Goal: Task Accomplishment & Management: Manage account settings

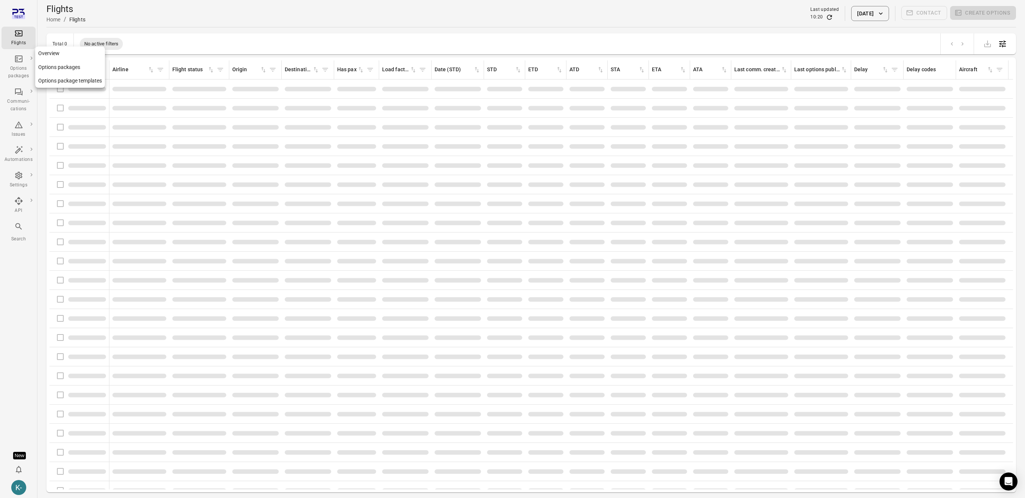
click at [58, 67] on link "Options packages" at bounding box center [70, 67] width 70 height 14
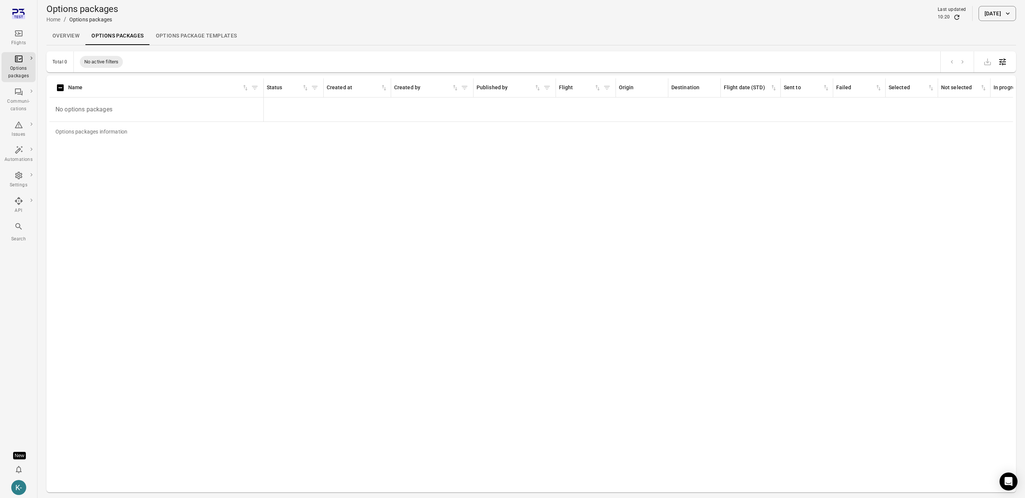
click at [994, 14] on button "1 Sep 2025" at bounding box center [997, 13] width 37 height 15
click at [1000, 77] on button "Choose date, selected date is Sep 1, 2025" at bounding box center [1005, 75] width 15 height 15
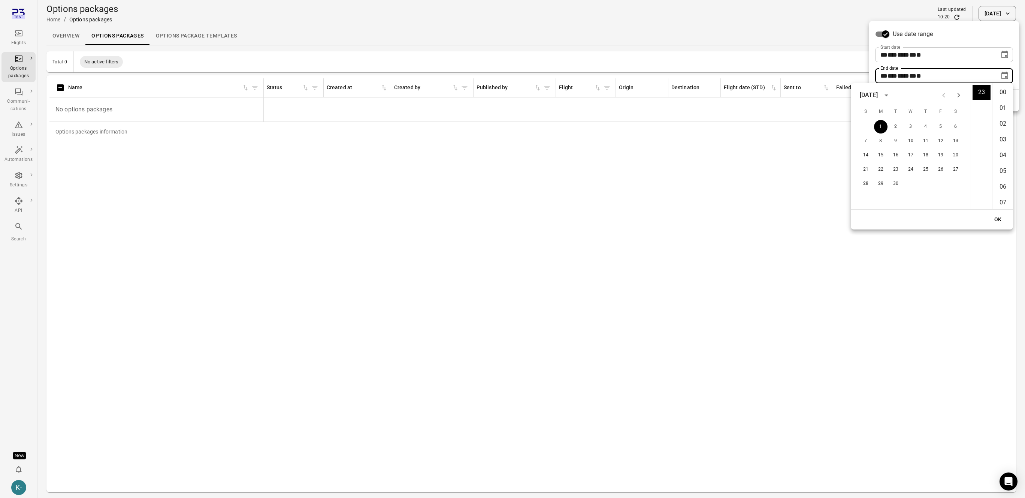
scroll to position [929, 0]
click at [966, 55] on div "** *** **** ** * **" at bounding box center [938, 54] width 114 height 15
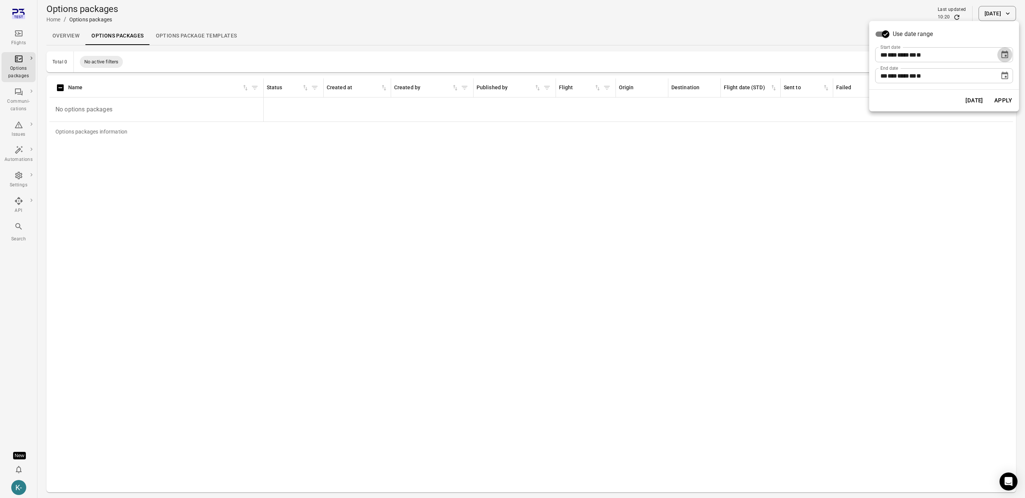
click at [1000, 55] on button "Choose date, selected date is Sep 1, 2025" at bounding box center [1005, 54] width 15 height 15
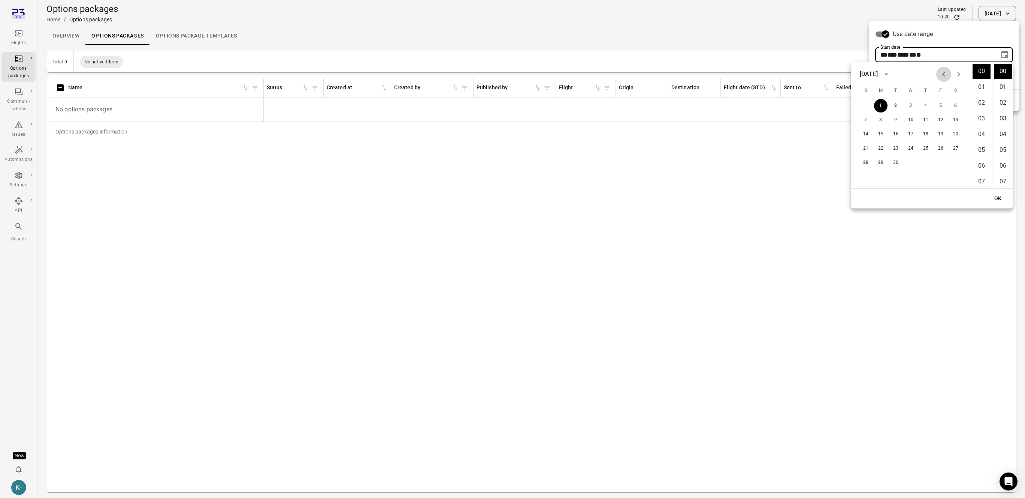
click at [943, 75] on icon "Previous month" at bounding box center [944, 74] width 9 height 9
click at [937, 161] on button "29" at bounding box center [940, 162] width 13 height 13
type input "**********"
click at [997, 199] on button "OK" at bounding box center [998, 199] width 24 height 14
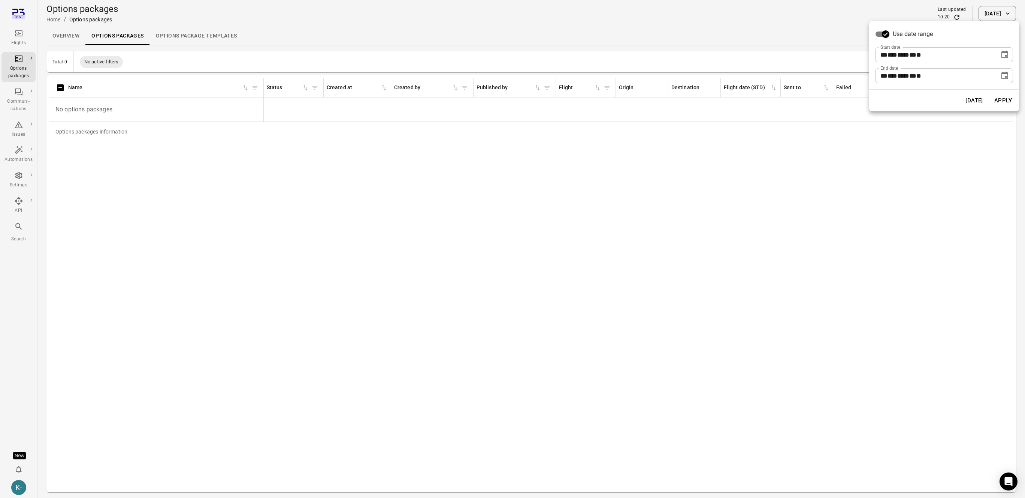
click at [1003, 103] on button "Apply" at bounding box center [1004, 101] width 26 height 16
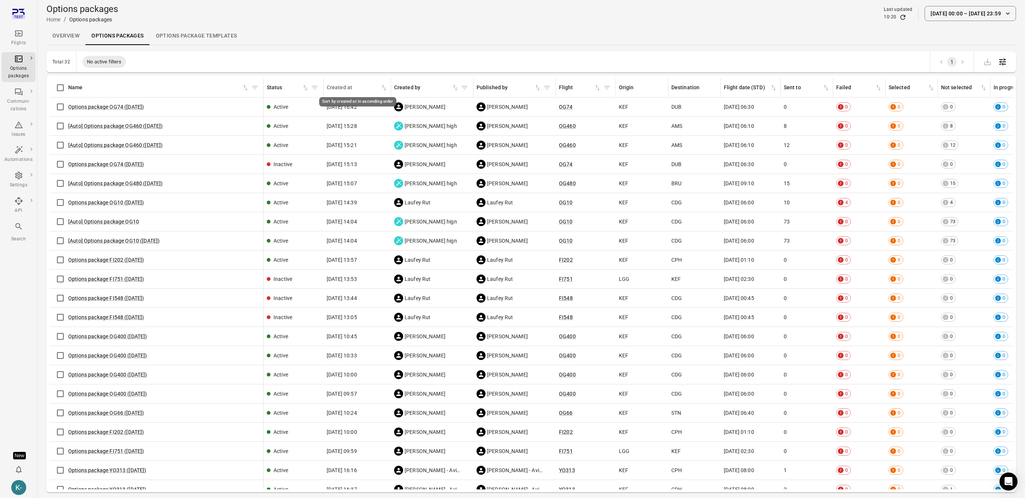
click at [383, 89] on icon "Sort by created at in ascending order" at bounding box center [383, 87] width 7 height 7
click at [383, 87] on icon "Sort by created at in descending order" at bounding box center [383, 87] width 7 height 7
click at [132, 107] on link "Options package OG74 ([DATE])" at bounding box center [106, 107] width 76 height 6
click at [23, 45] on div "Flights" at bounding box center [18, 42] width 28 height 7
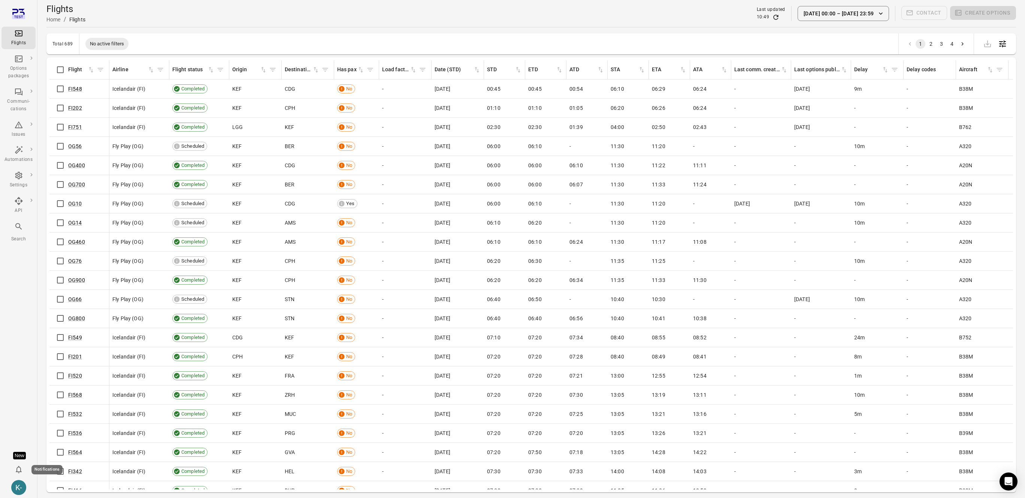
click at [18, 467] on icon "Notifications" at bounding box center [19, 469] width 6 height 7
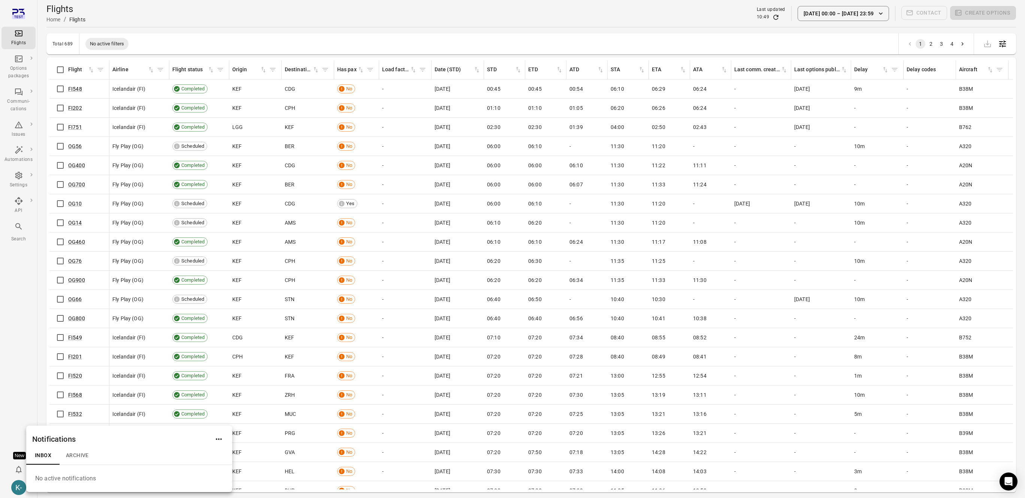
click at [7, 429] on div at bounding box center [512, 249] width 1025 height 498
click at [21, 455] on div "New" at bounding box center [19, 455] width 13 height 7
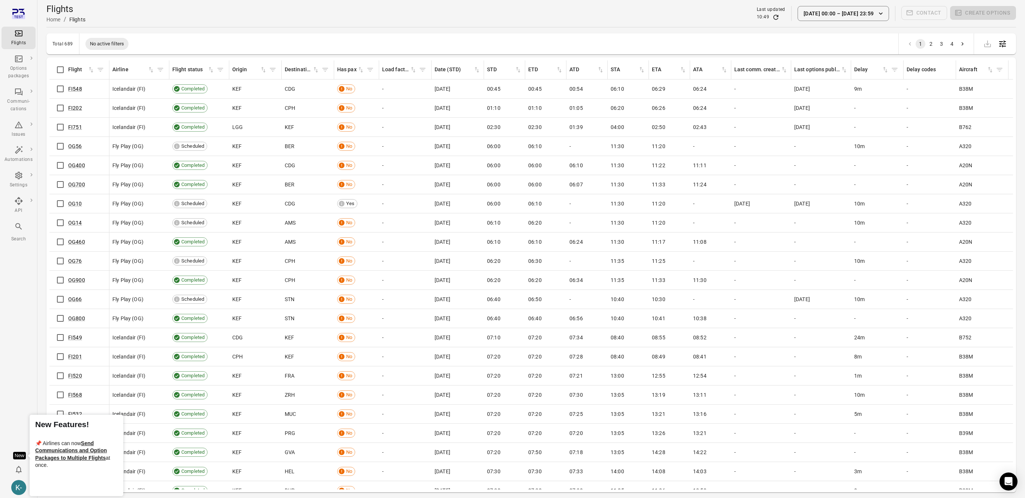
click at [7, 436] on div "Flights Options packages Communi-cations Issues Automations Settings API Search…" at bounding box center [18, 249] width 37 height 498
click at [18, 470] on icon "Notifications" at bounding box center [18, 469] width 9 height 9
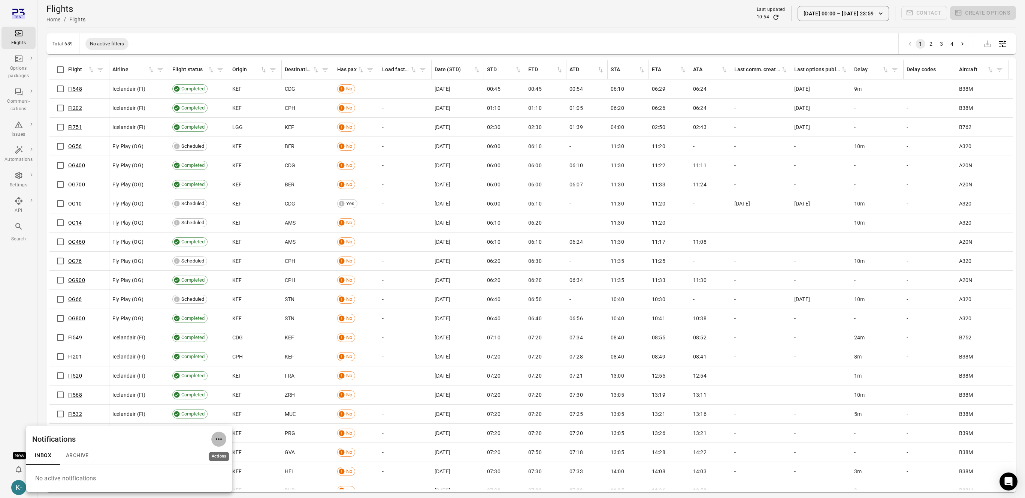
click at [223, 438] on icon "Actions" at bounding box center [218, 438] width 9 height 9
click at [206, 479] on span "Notification settings" at bounding box center [219, 480] width 48 height 7
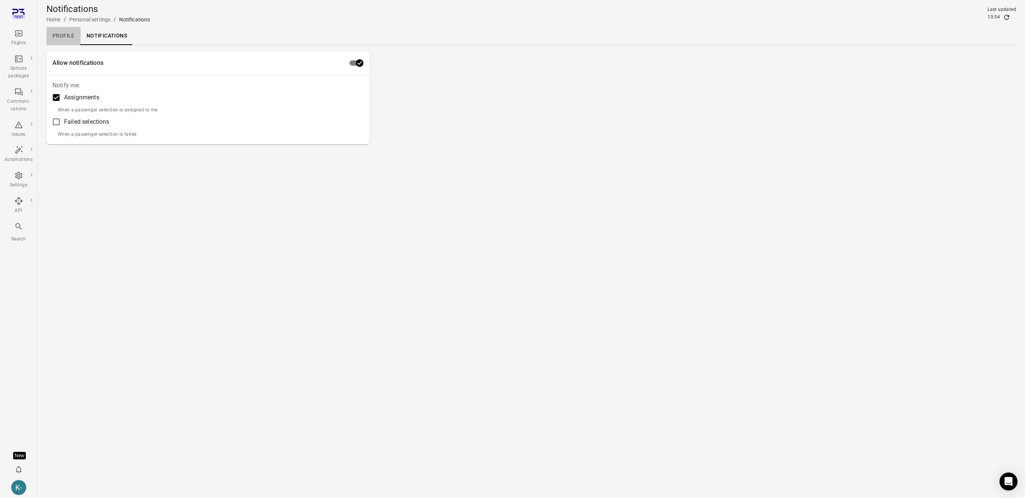
click at [69, 32] on link "Profile" at bounding box center [63, 36] width 34 height 18
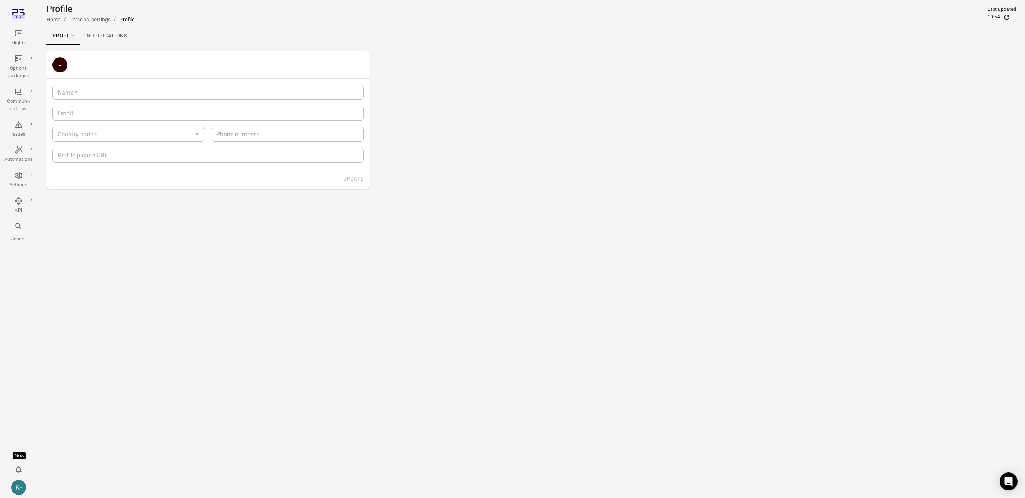
type input "**********"
type input "*********"
type input "*******"
click at [91, 32] on link "Notifications" at bounding box center [107, 36] width 52 height 18
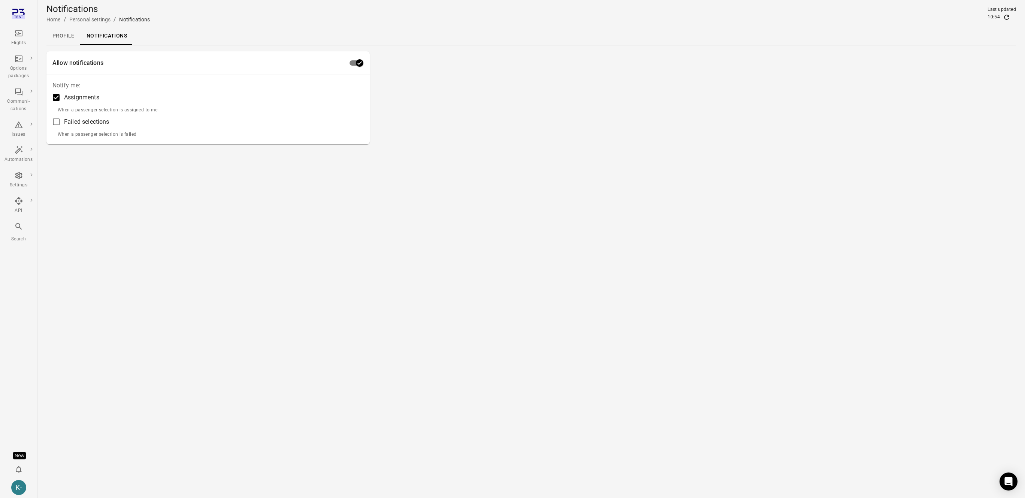
click at [142, 265] on main "Notifications Home / Personal settings / Notifications Last updated 10:54 Profi…" at bounding box center [531, 249] width 988 height 498
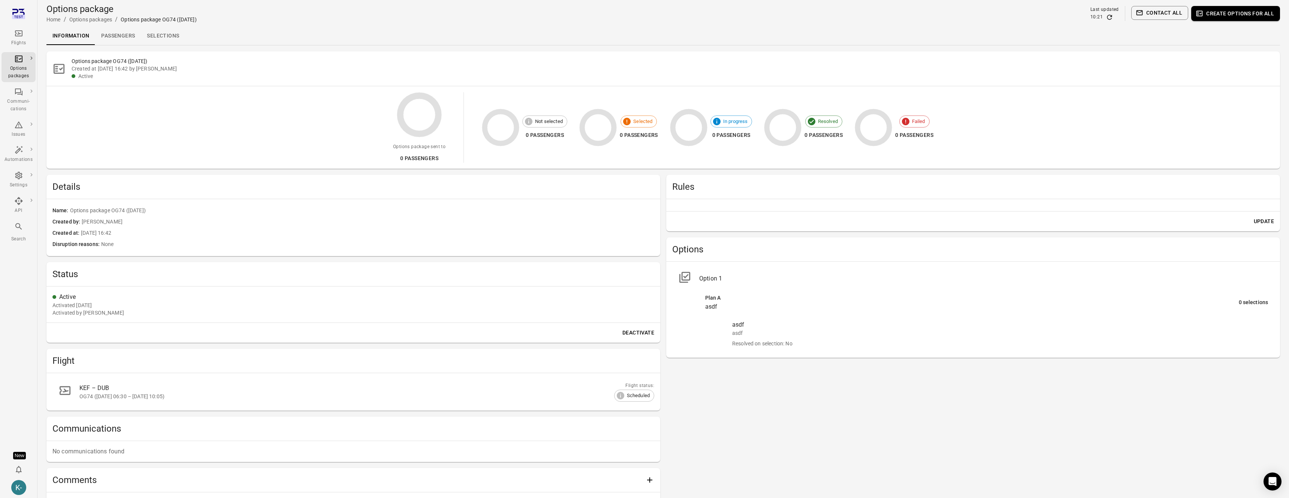
click at [756, 397] on div "Rules Update Options Option 1 Plan A asdf 0 selections asdf asdf Resolved on se…" at bounding box center [973, 344] width 614 height 338
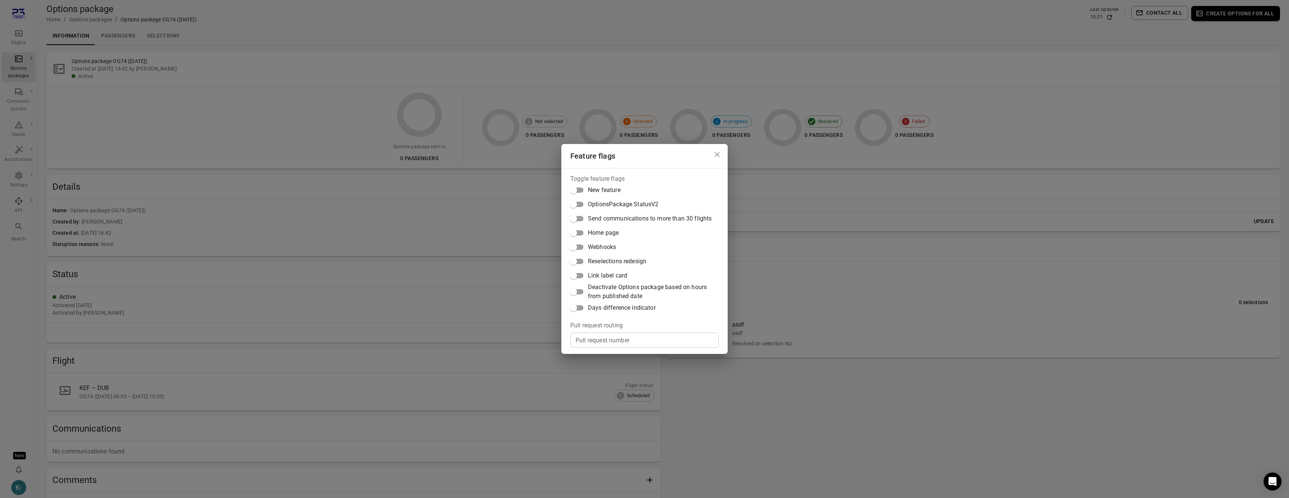
click at [607, 340] on input "Pull request number" at bounding box center [644, 339] width 148 height 15
paste input "*****"
type input "*****"
click at [707, 392] on div "Feature flags Toggle feature flags New feature OptionsPackage StatusV2 Send com…" at bounding box center [644, 249] width 1289 height 498
click at [724, 373] on div "Feature flags Toggle feature flags New feature OptionsPackage StatusV2 Send com…" at bounding box center [644, 249] width 1289 height 498
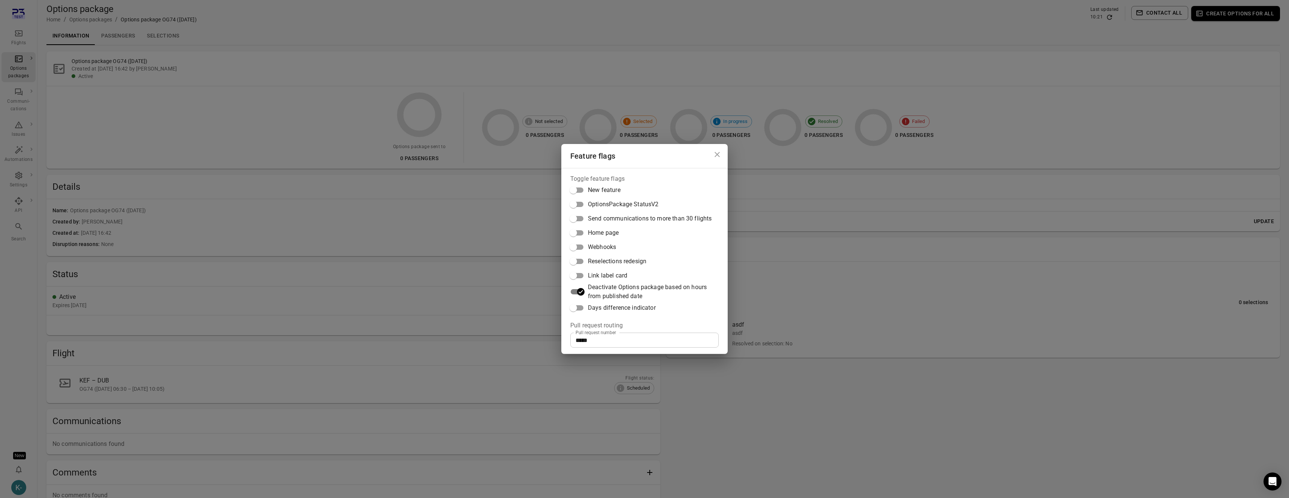
click at [912, 102] on div "Feature flags Toggle feature flags New feature OptionsPackage StatusV2 Send com…" at bounding box center [644, 249] width 1289 height 498
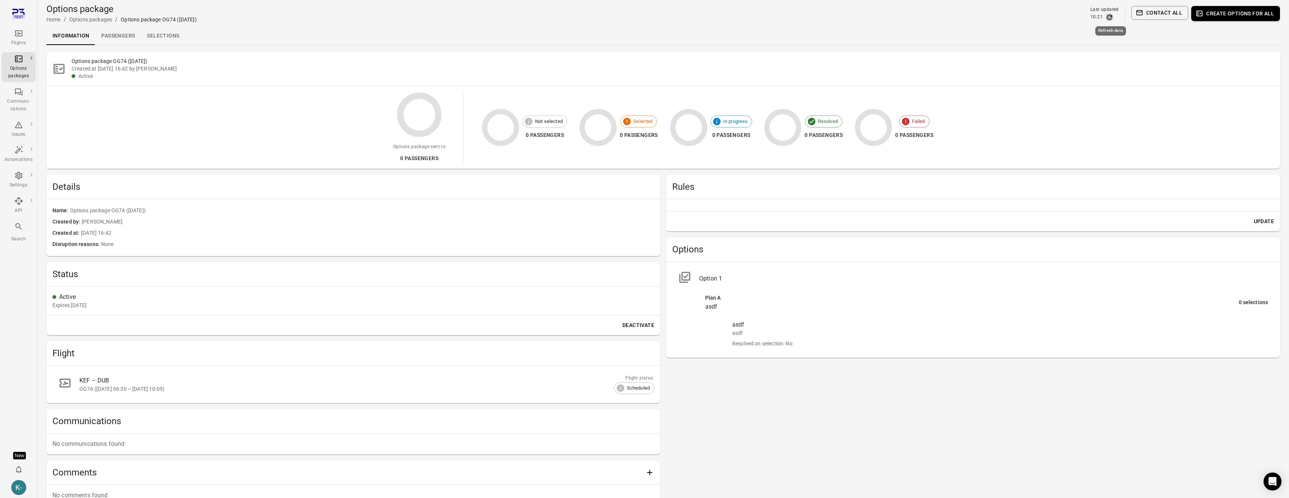
click at [1113, 19] on icon "Refresh data" at bounding box center [1109, 16] width 7 height 7
click at [1110, 16] on icon "Refresh data" at bounding box center [1109, 16] width 7 height 7
click at [54, 64] on link "Options packages" at bounding box center [70, 67] width 70 height 14
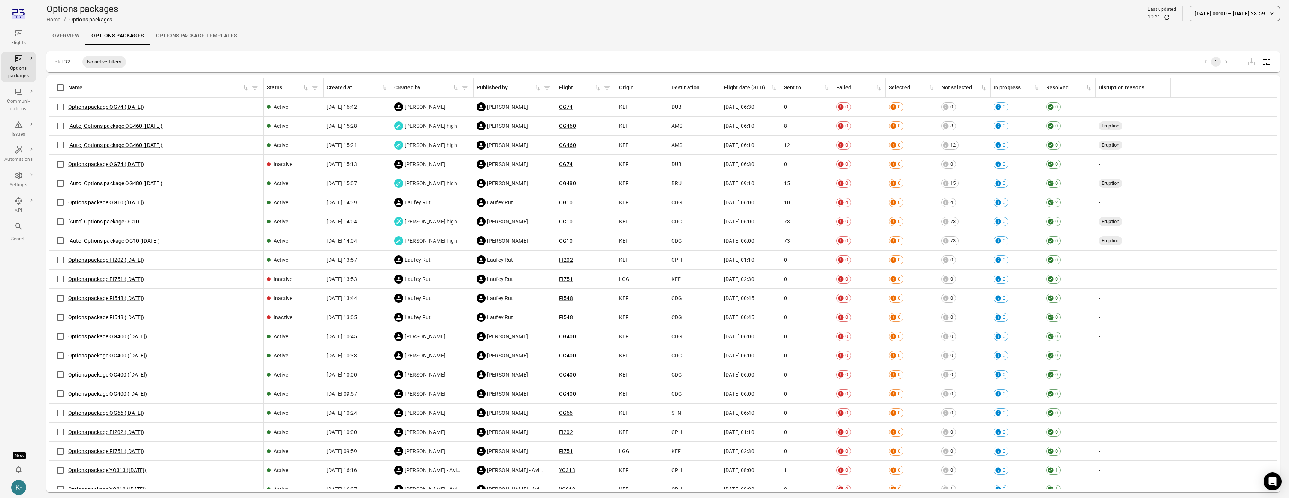
click at [122, 101] on div "Options package OG74 ([DATE])" at bounding box center [156, 107] width 208 height 16
click at [116, 107] on link "Options package OG74 ([DATE])" at bounding box center [106, 107] width 76 height 6
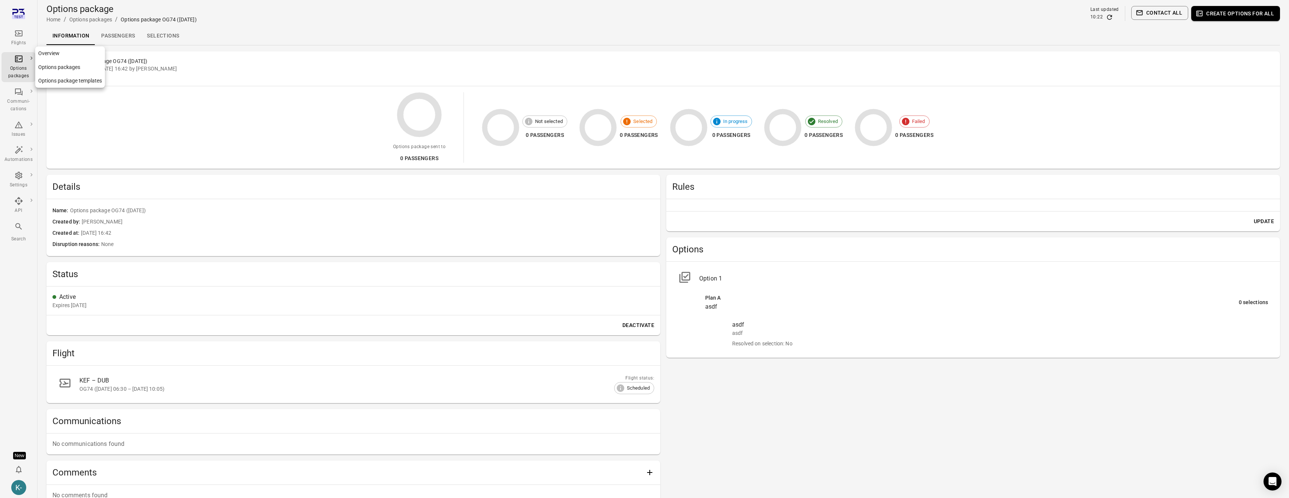
click at [19, 63] on icon "Main navigation" at bounding box center [18, 58] width 9 height 9
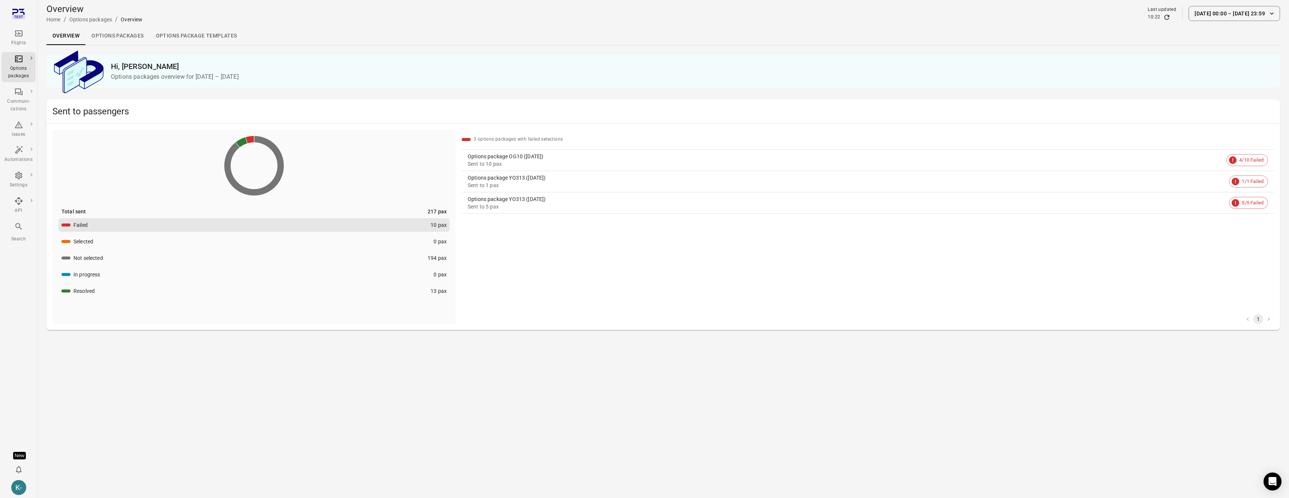
click at [112, 35] on link "Options packages" at bounding box center [117, 36] width 64 height 18
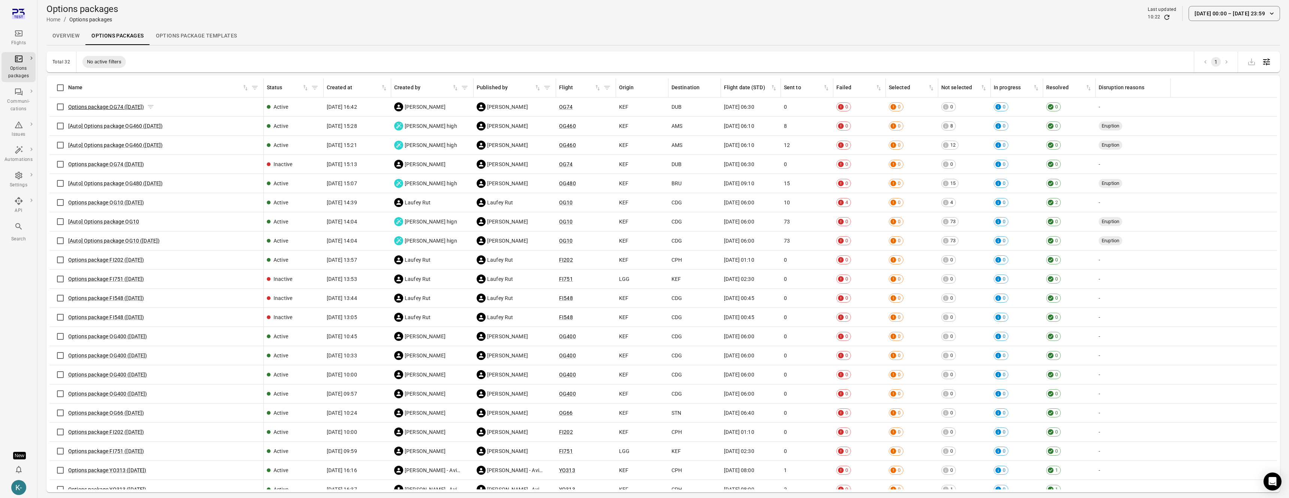
click at [123, 104] on link "Options package OG74 ([DATE])" at bounding box center [106, 107] width 76 height 6
